Goal: Information Seeking & Learning: Check status

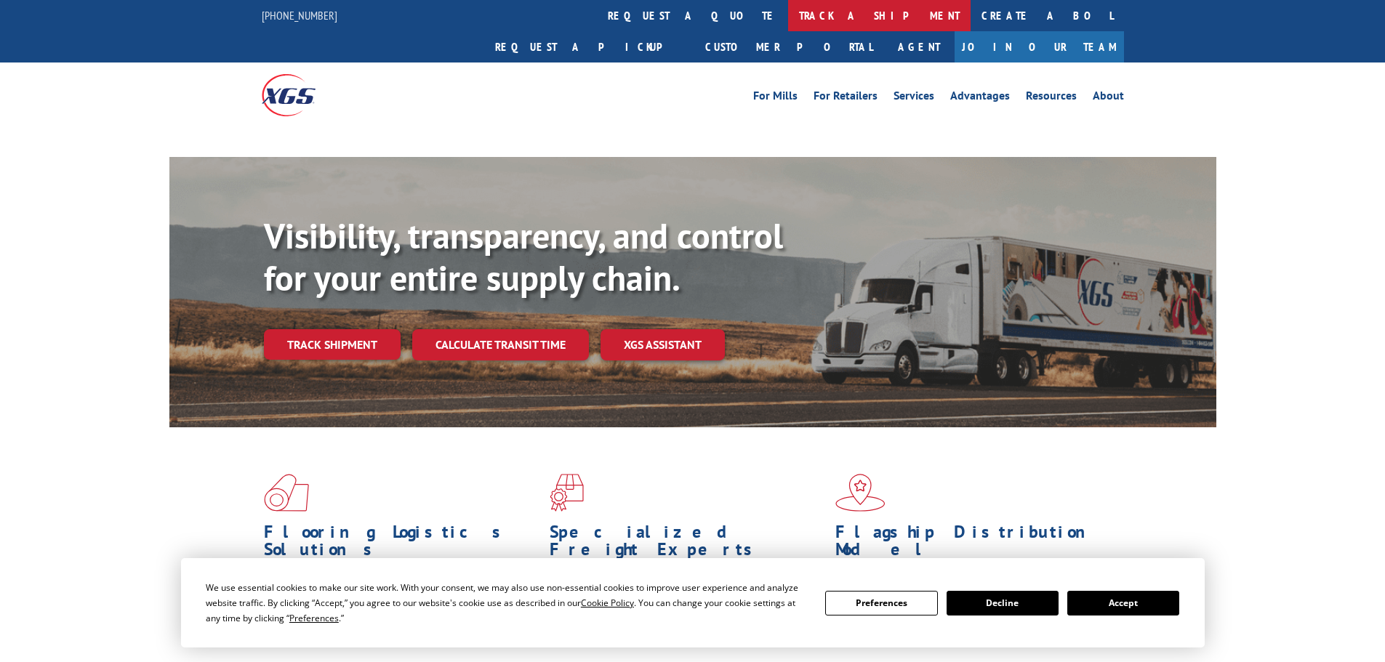
click at [788, 16] on link "track a shipment" at bounding box center [879, 15] width 183 height 31
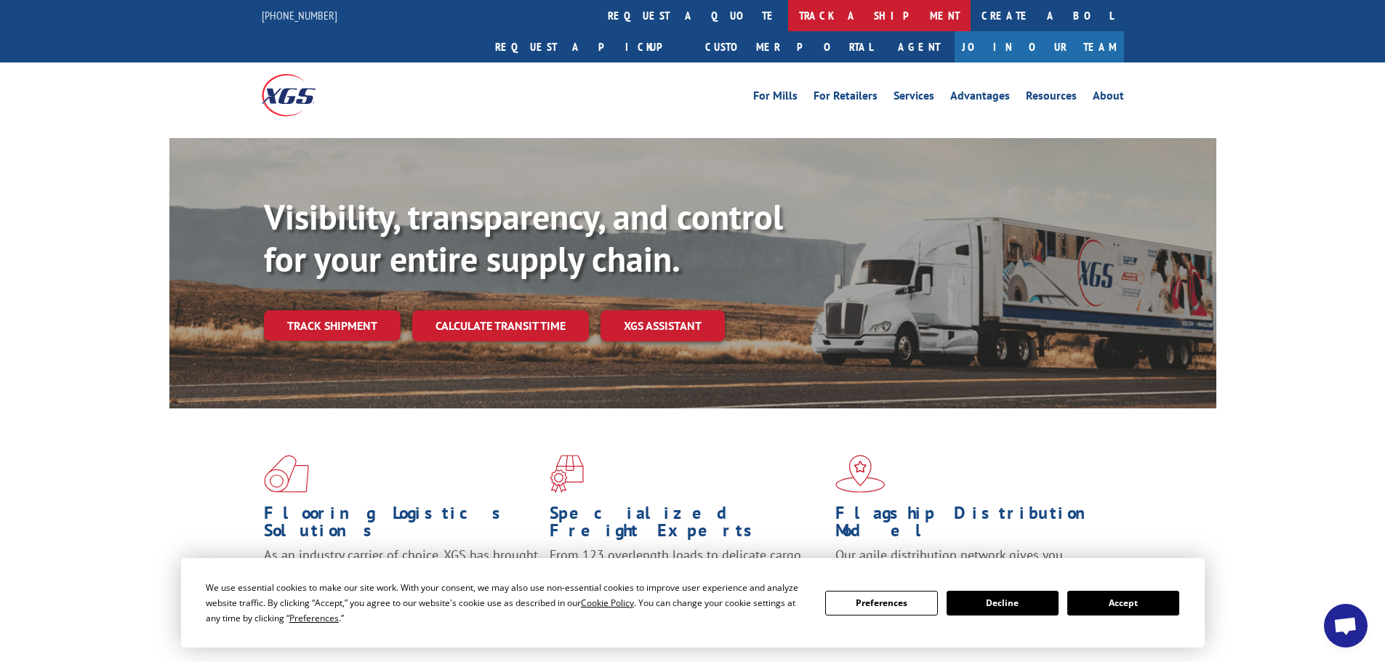
click at [788, 15] on link "track a shipment" at bounding box center [879, 15] width 183 height 31
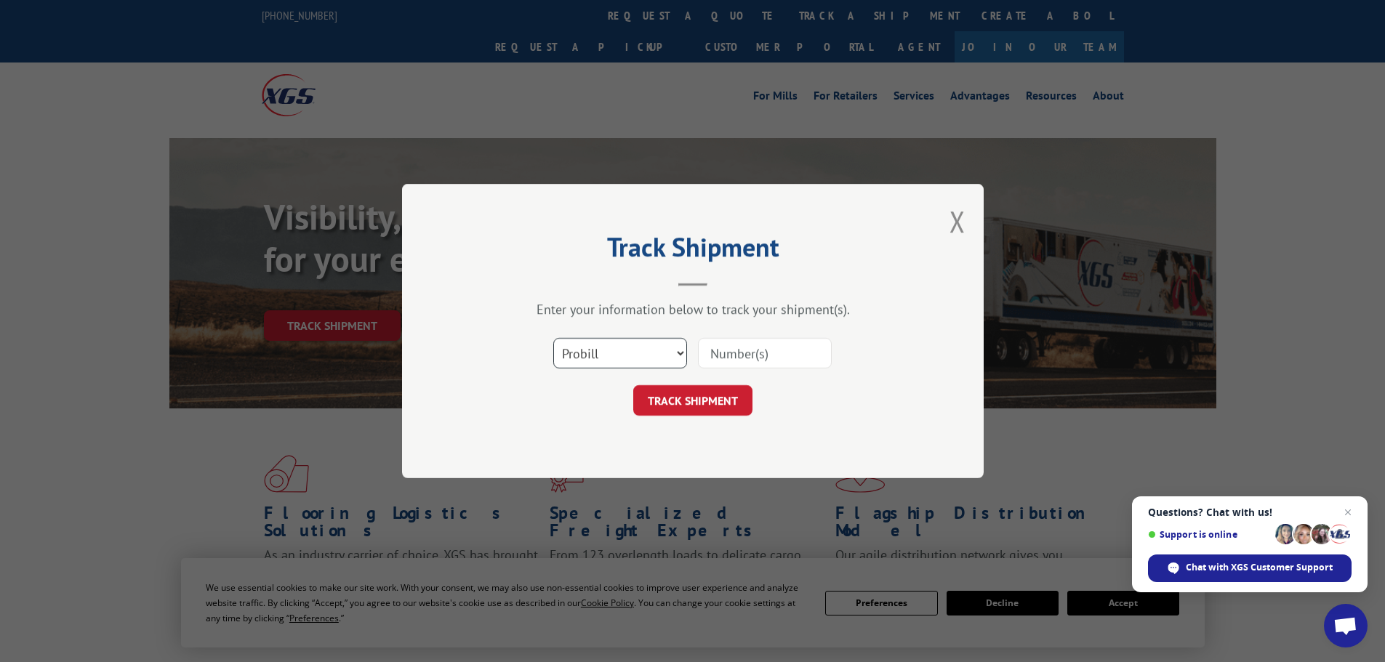
click at [633, 347] on select "Select category... Probill BOL PO" at bounding box center [620, 353] width 134 height 31
select select "po"
click at [553, 338] on select "Select category... Probill BOL PO" at bounding box center [620, 353] width 134 height 31
click at [737, 354] on input at bounding box center [765, 353] width 134 height 31
paste input "21519975"
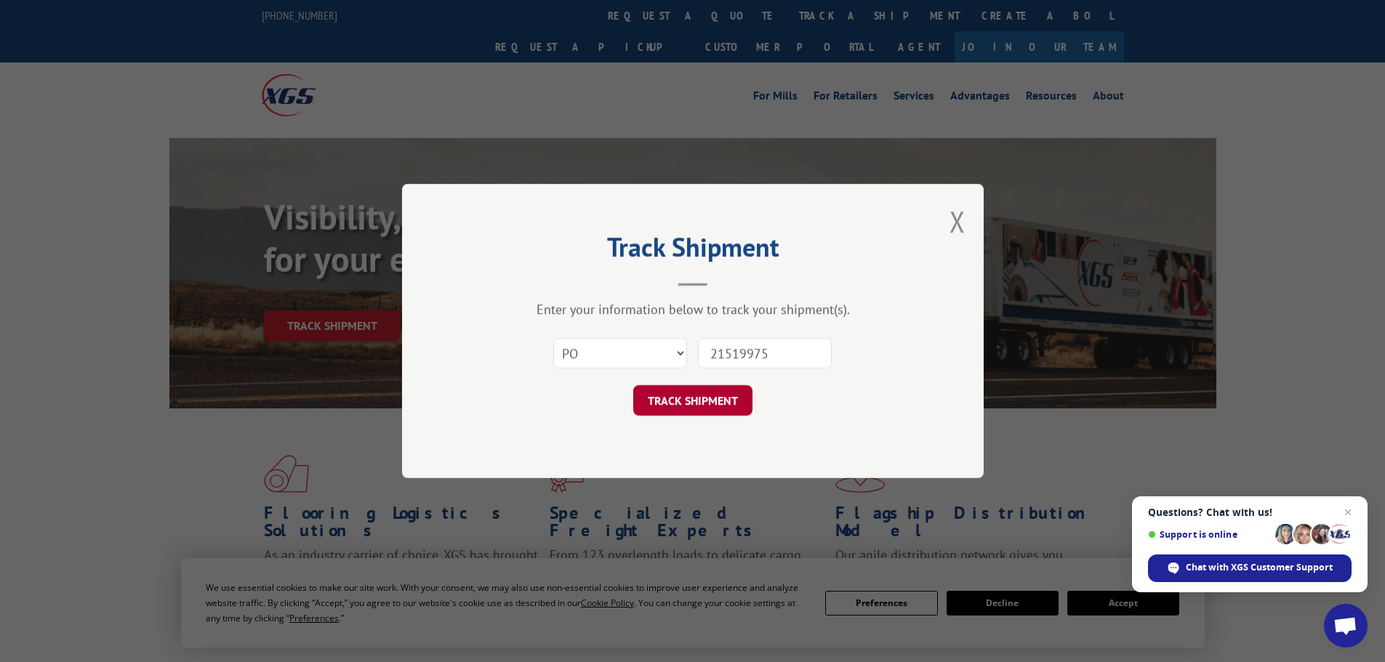
type input "21519975"
click at [665, 405] on button "TRACK SHIPMENT" at bounding box center [692, 400] width 119 height 31
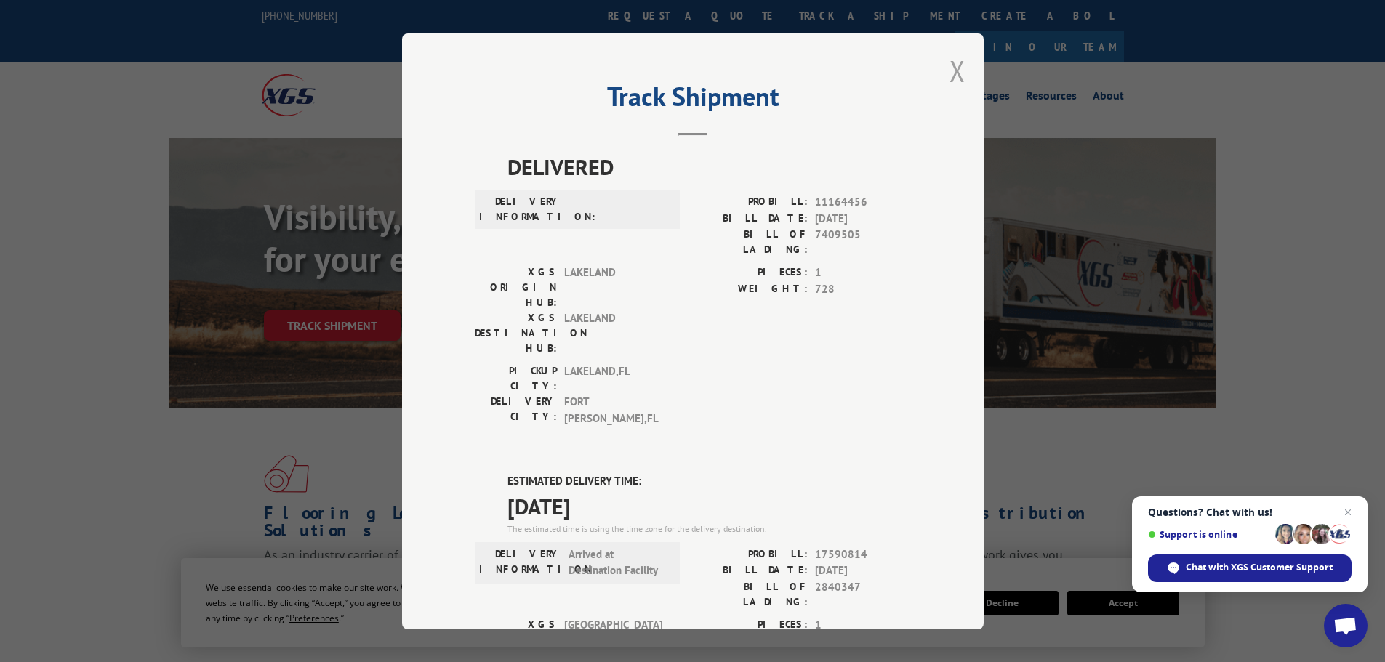
click at [955, 76] on button "Close modal" at bounding box center [958, 71] width 16 height 39
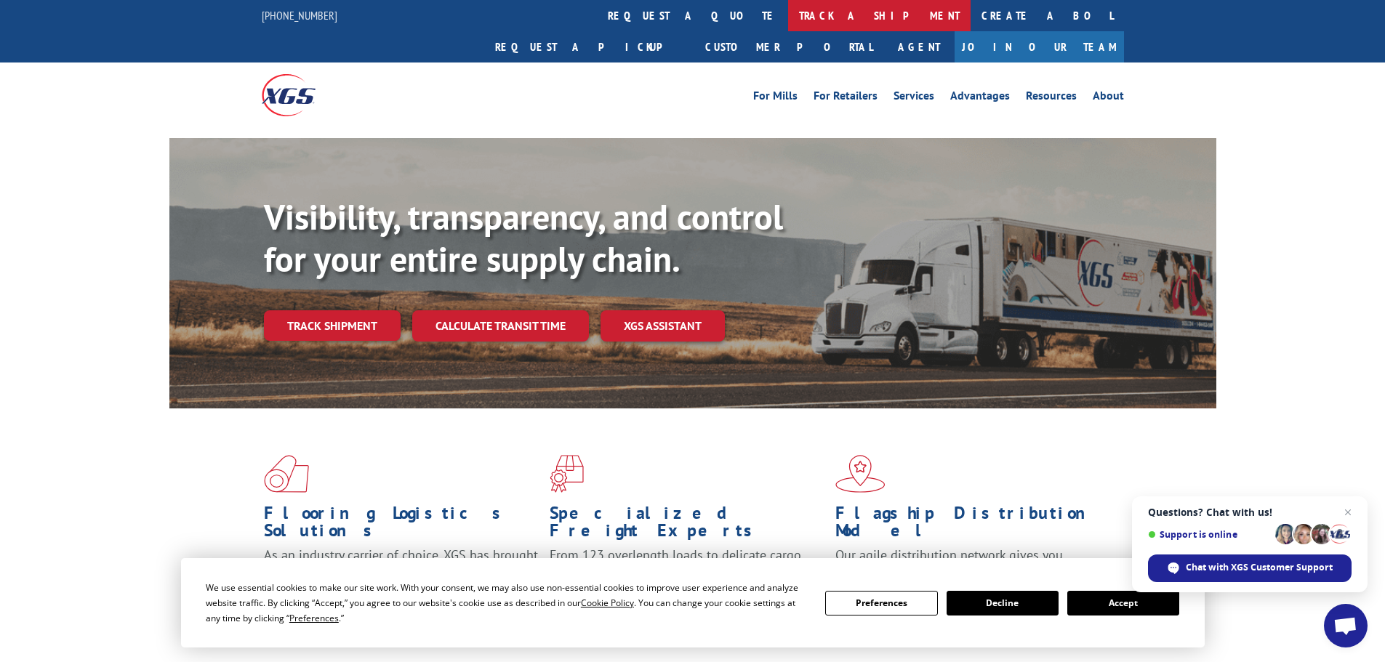
click at [788, 21] on link "track a shipment" at bounding box center [879, 15] width 183 height 31
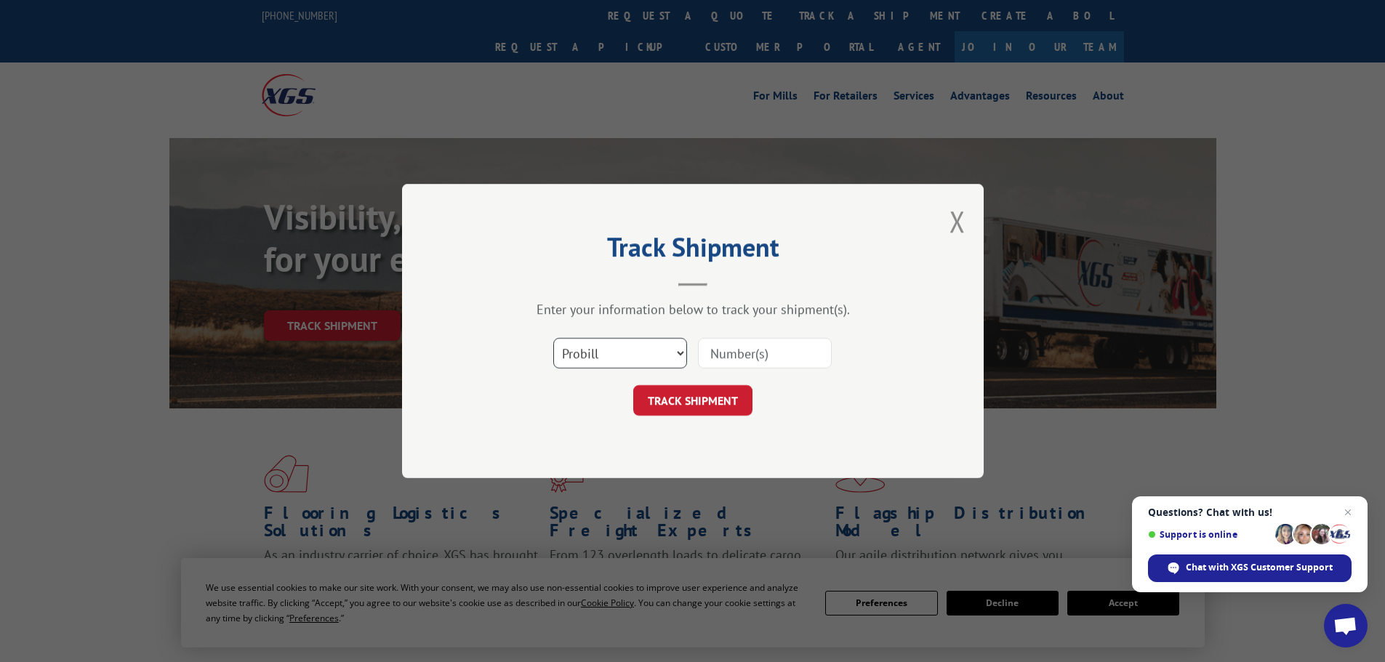
drag, startPoint x: 647, startPoint y: 348, endPoint x: 639, endPoint y: 351, distance: 8.8
click at [647, 348] on select "Select category... Probill BOL PO" at bounding box center [620, 353] width 134 height 31
select select "po"
click at [553, 338] on select "Select category... Probill BOL PO" at bounding box center [620, 353] width 134 height 31
click at [743, 350] on input at bounding box center [765, 353] width 134 height 31
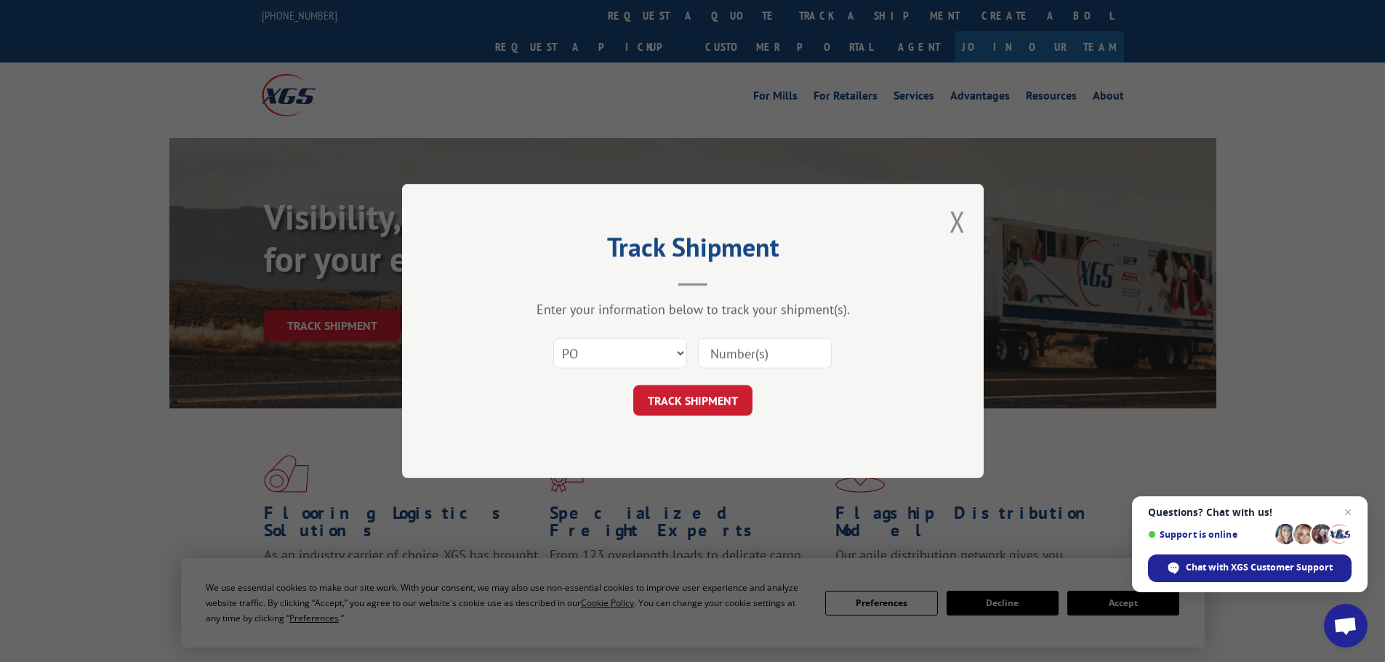
paste input "21520122"
type input "21520122"
click at [717, 406] on button "TRACK SHIPMENT" at bounding box center [692, 400] width 119 height 31
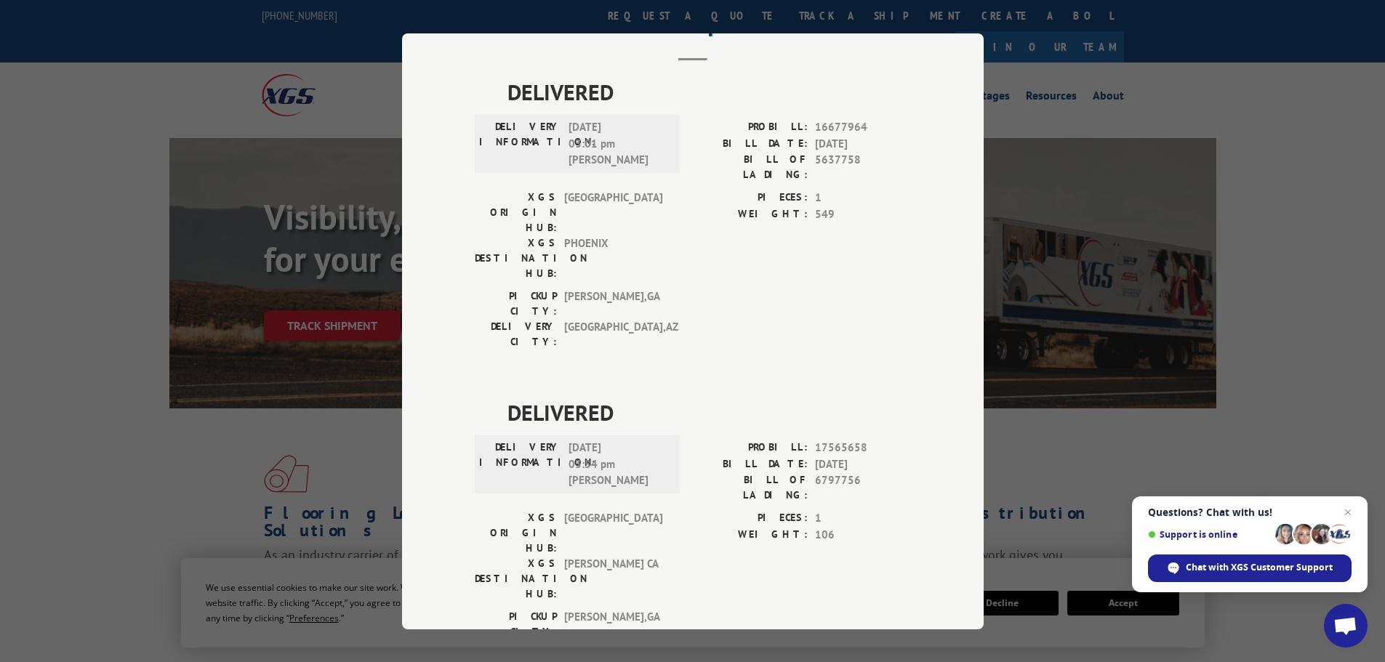
scroll to position [76, 0]
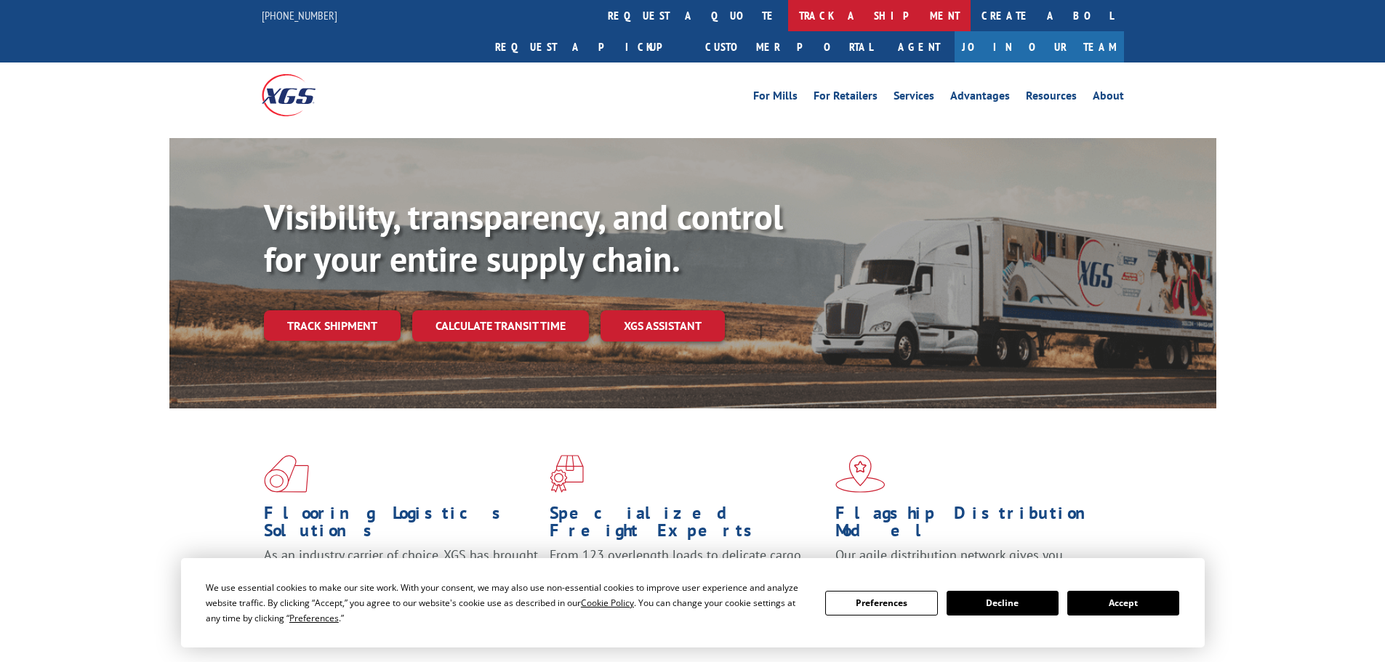
click at [788, 7] on link "track a shipment" at bounding box center [879, 15] width 183 height 31
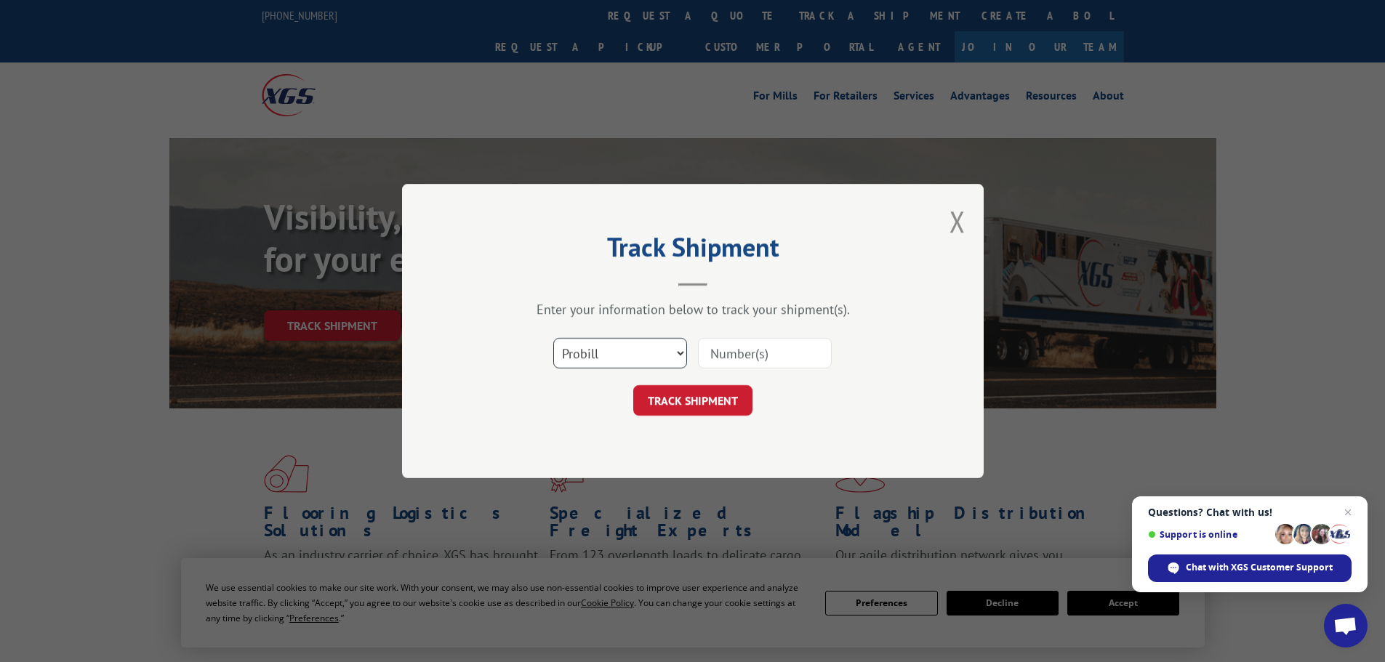
click at [606, 352] on select "Select category... Probill BOL PO" at bounding box center [620, 353] width 134 height 31
select select "po"
click at [553, 338] on select "Select category... Probill BOL PO" at bounding box center [620, 353] width 134 height 31
click at [754, 361] on input at bounding box center [765, 353] width 134 height 31
paste input "21520230"
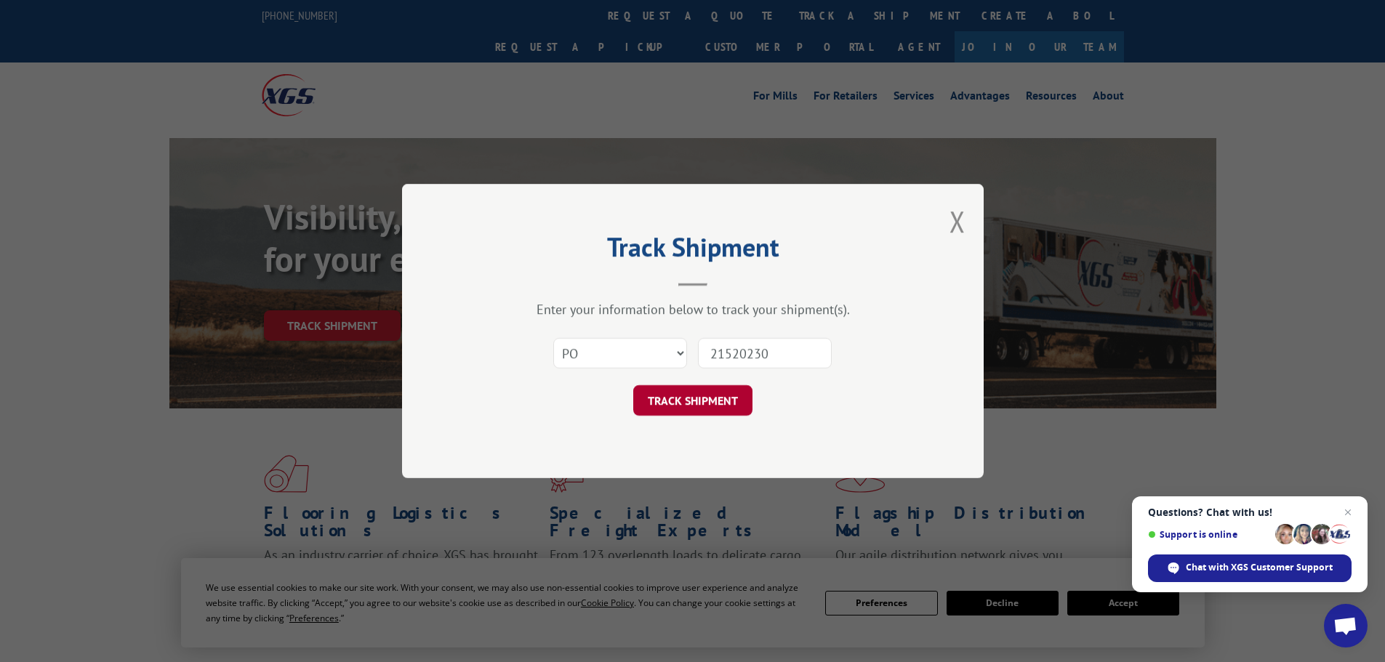
type input "21520230"
click at [693, 398] on button "TRACK SHIPMENT" at bounding box center [692, 400] width 119 height 31
